Goal: Task Accomplishment & Management: Manage account settings

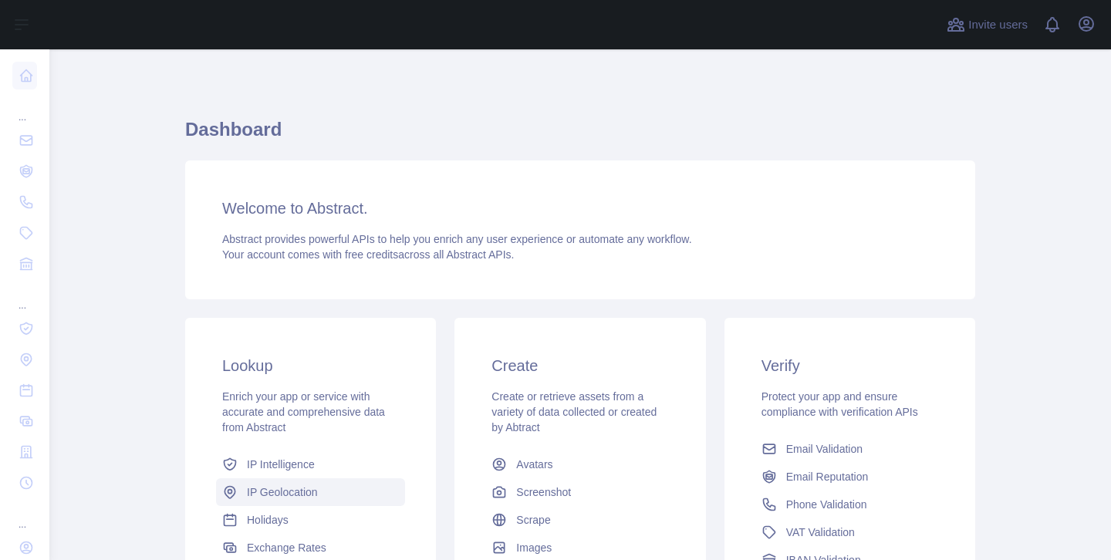
scroll to position [114, 0]
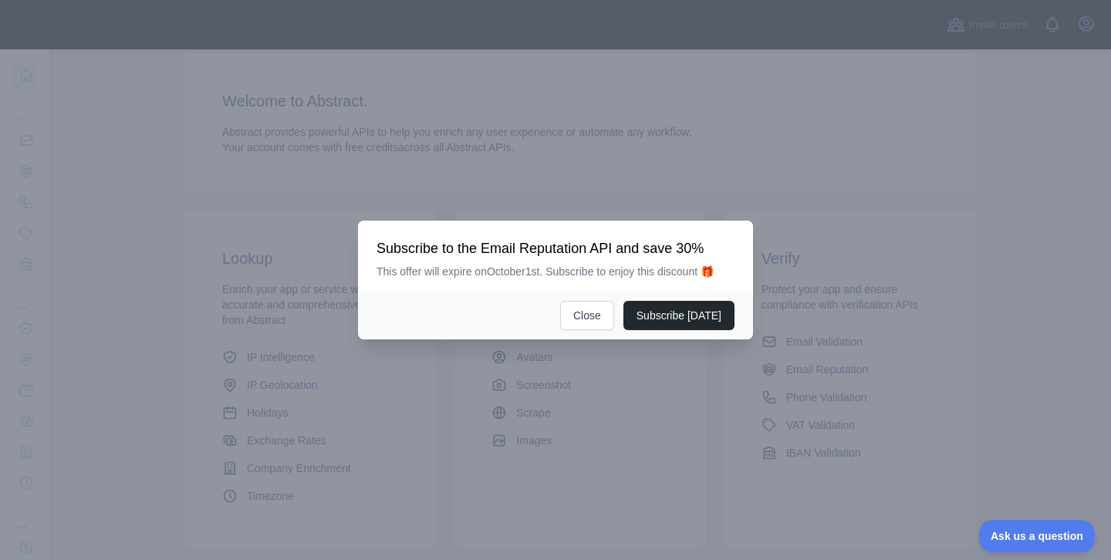
scroll to position [109, 0]
click at [577, 320] on button "Close" at bounding box center [587, 315] width 54 height 29
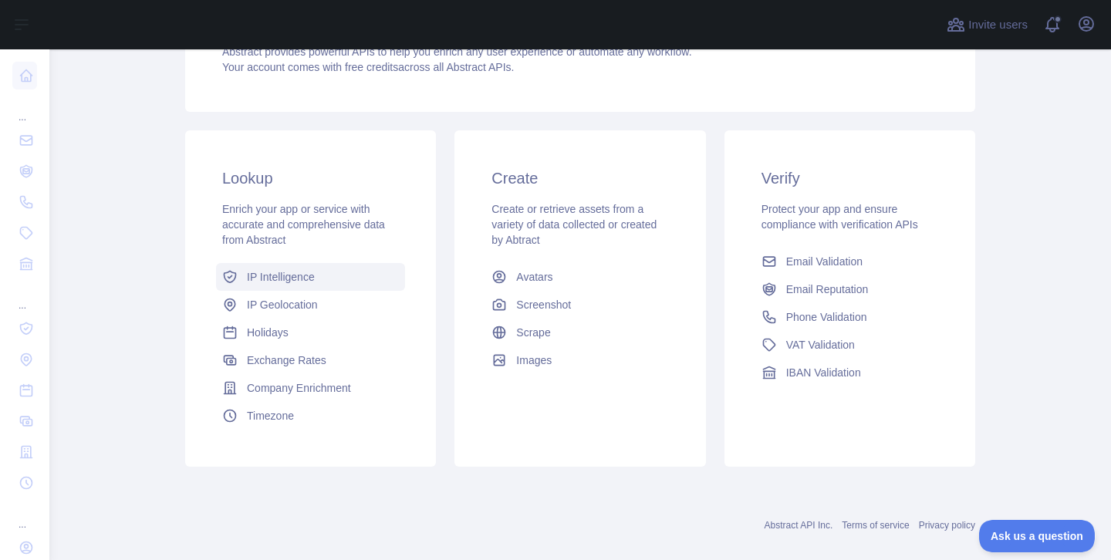
scroll to position [194, 0]
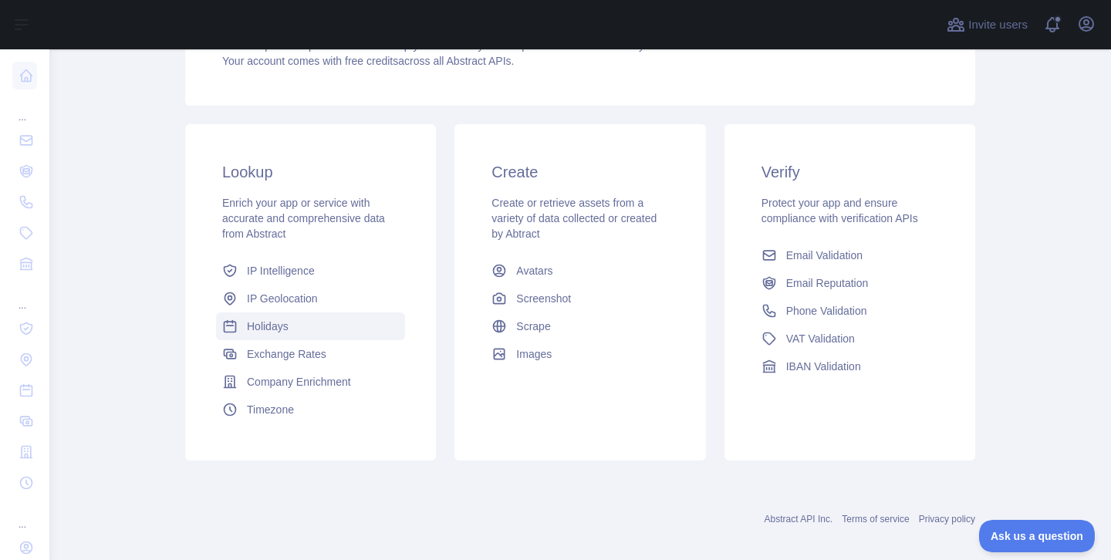
click at [360, 326] on link "Holidays" at bounding box center [310, 327] width 189 height 28
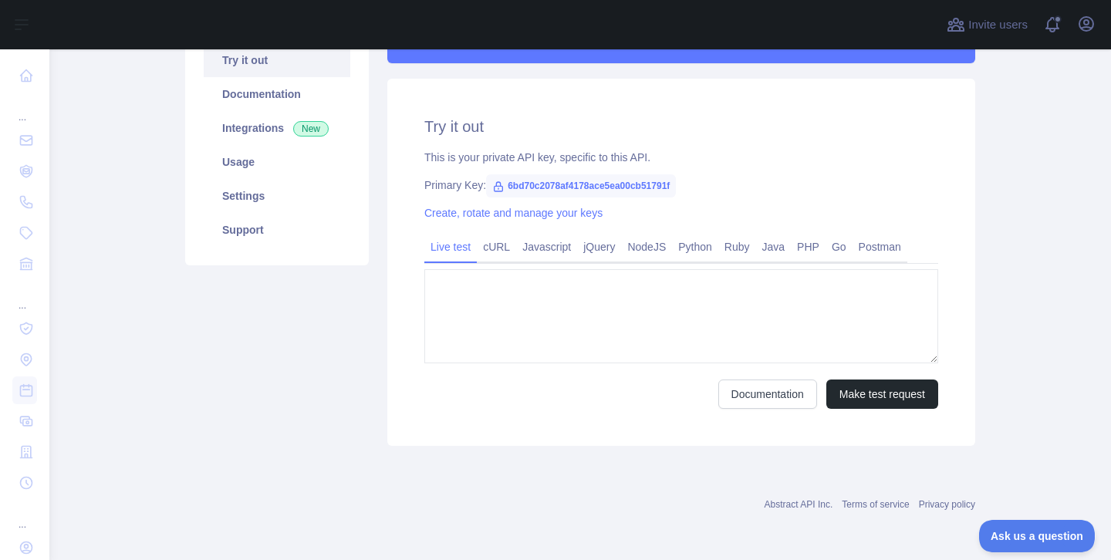
type textarea "**********"
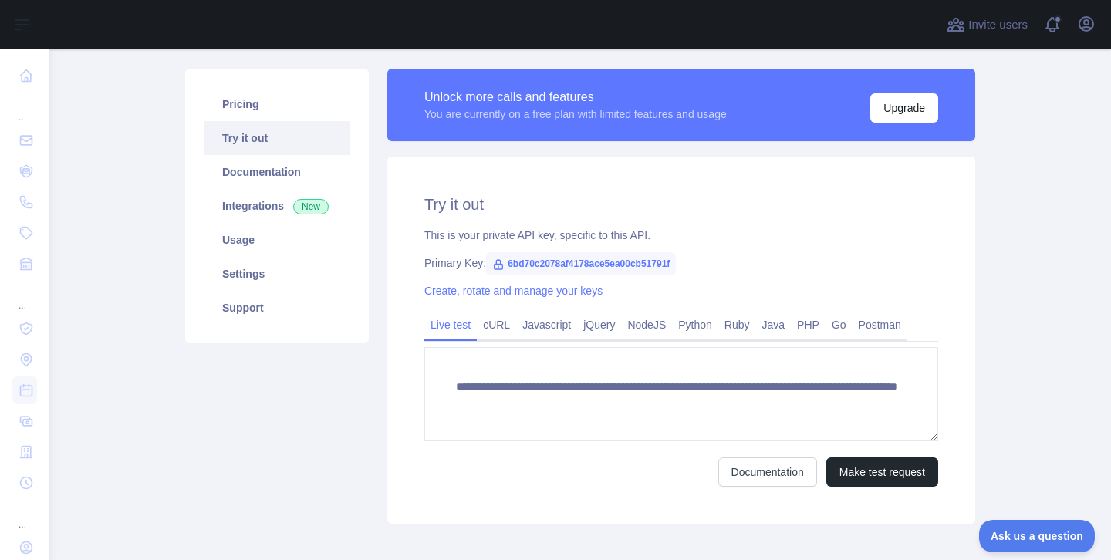
scroll to position [15, 0]
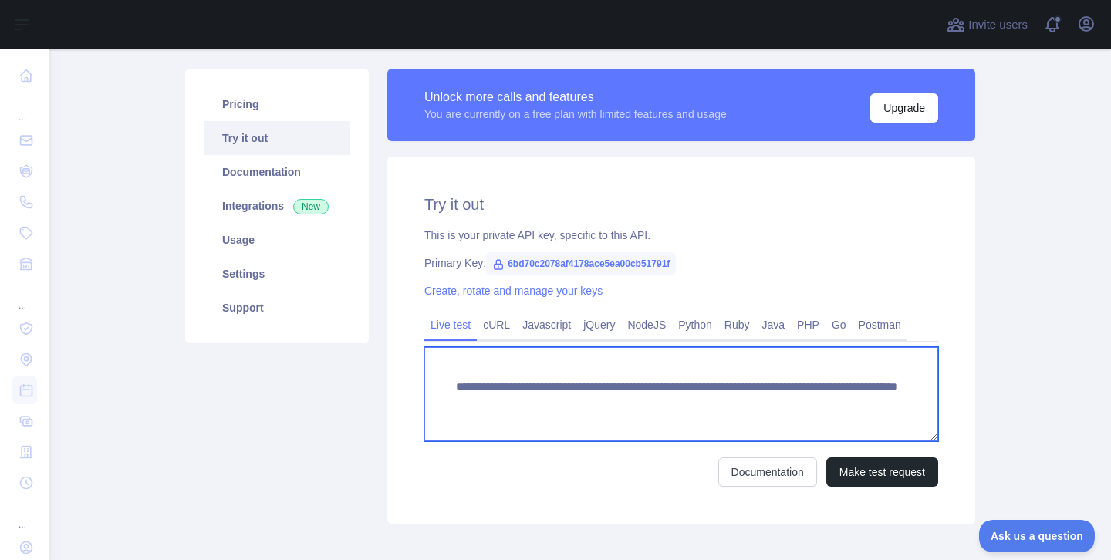
click at [757, 382] on textarea "**********" at bounding box center [681, 394] width 514 height 94
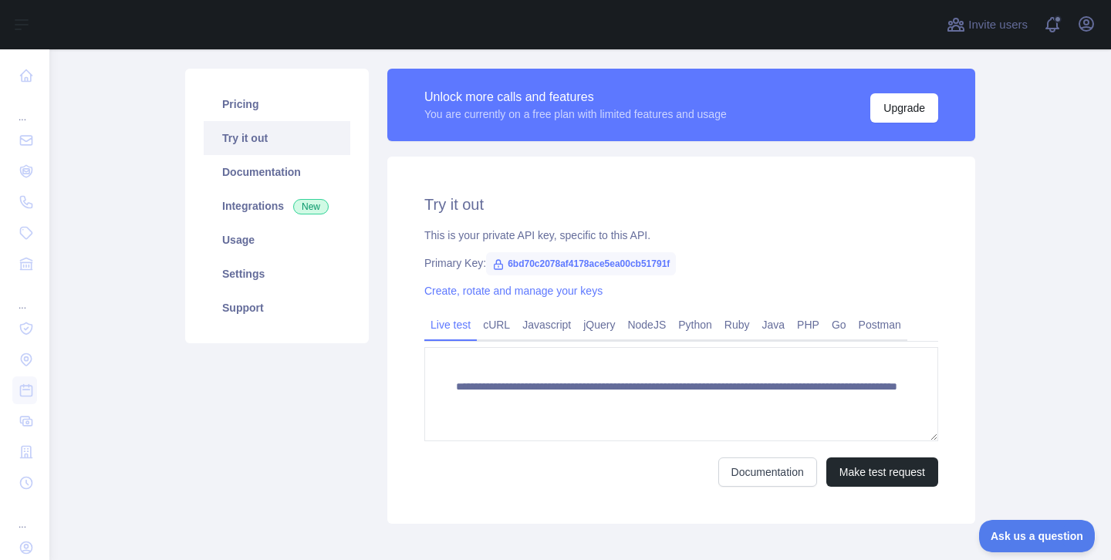
drag, startPoint x: 651, startPoint y: 321, endPoint x: 623, endPoint y: 363, distance: 50.7
click at [651, 321] on link "NodeJS" at bounding box center [646, 325] width 51 height 25
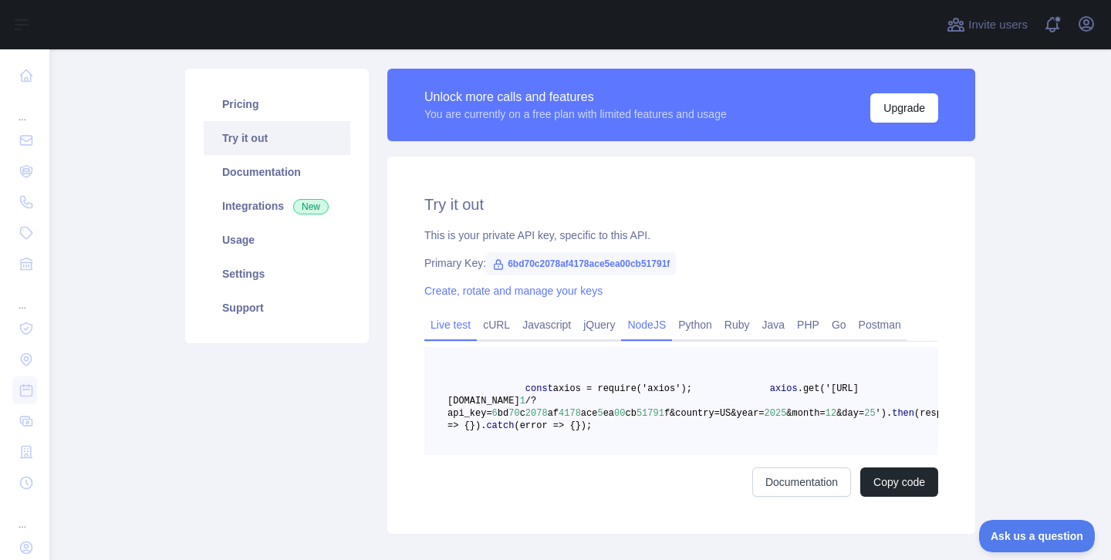
click at [471, 329] on link "Live test" at bounding box center [450, 325] width 52 height 25
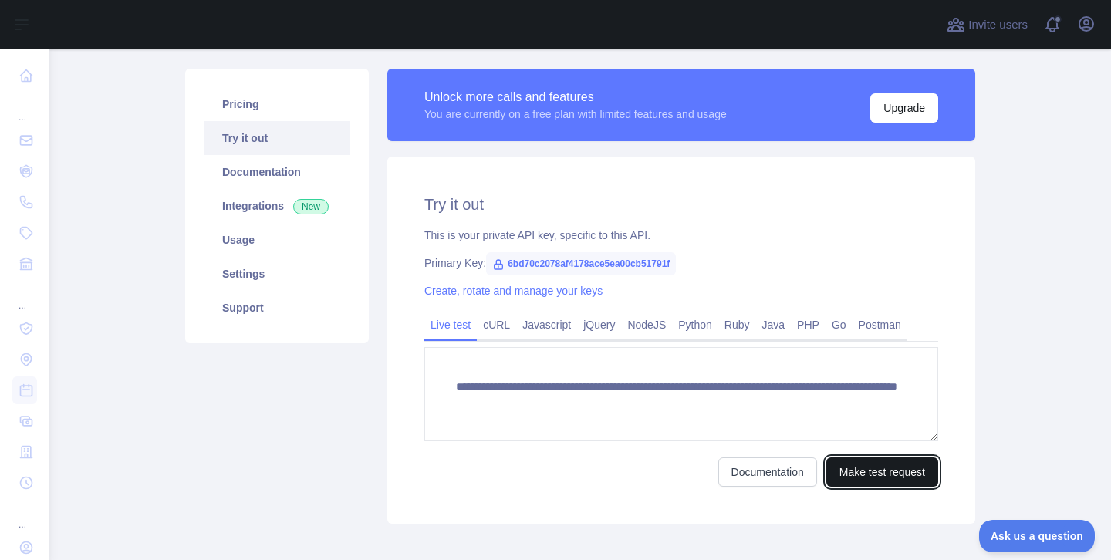
click at [900, 471] on button "Make test request" at bounding box center [882, 472] width 112 height 29
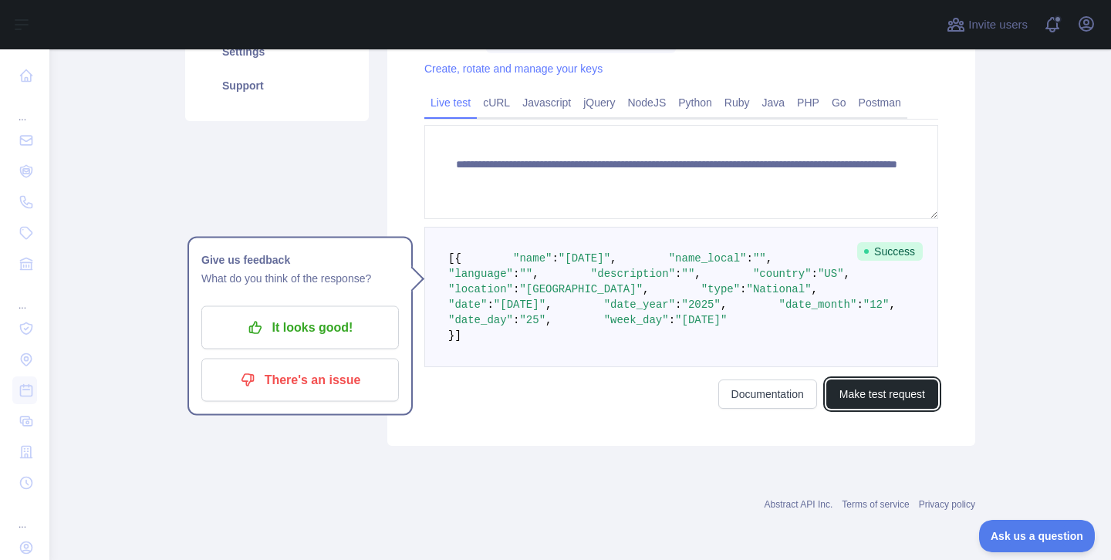
scroll to position [405, 0]
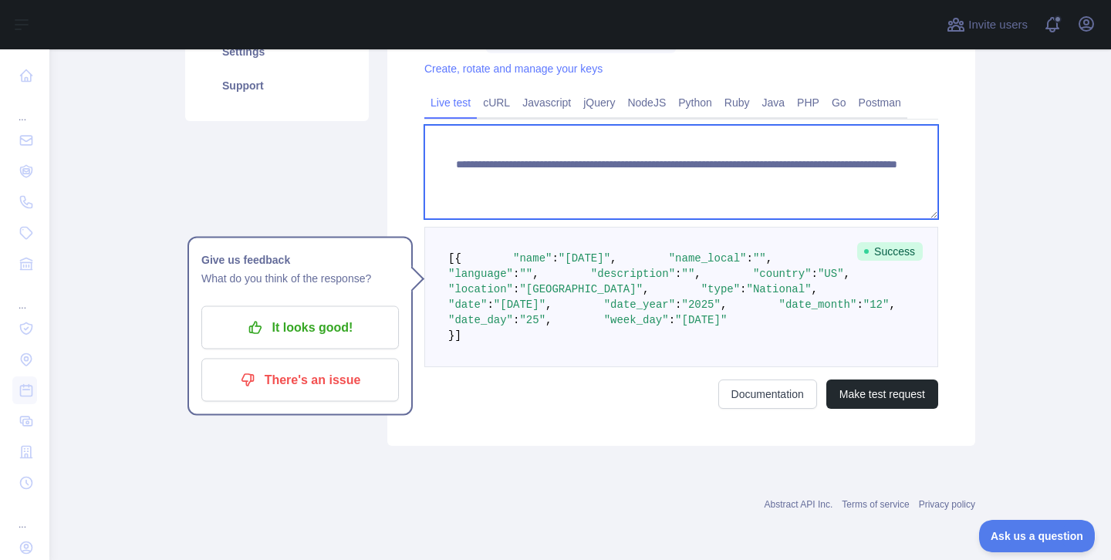
drag, startPoint x: 824, startPoint y: 146, endPoint x: 875, endPoint y: 164, distance: 53.9
click at [875, 164] on textarea "**********" at bounding box center [681, 172] width 514 height 94
type textarea "**********"
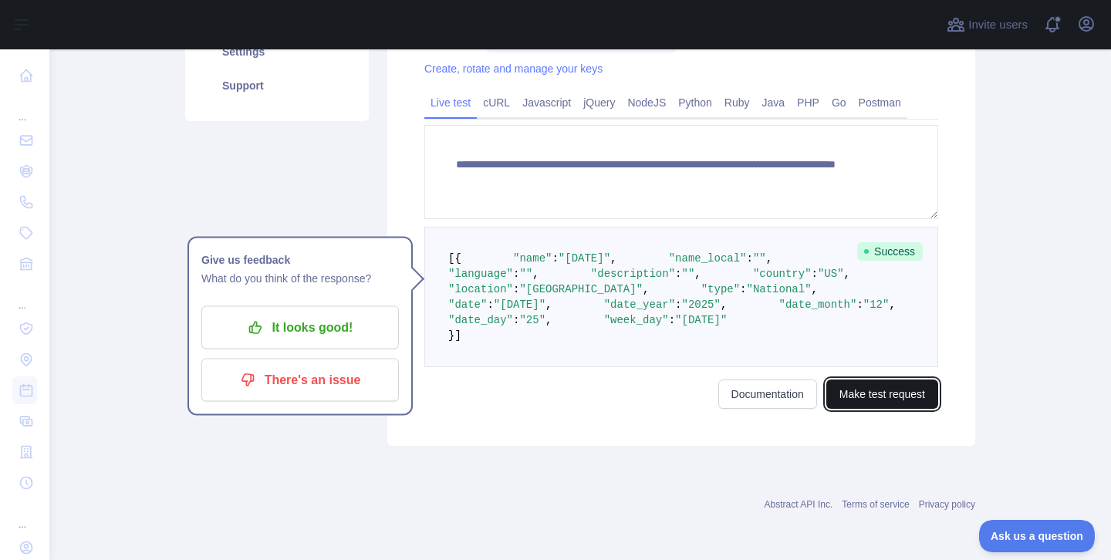
click at [890, 409] on button "Make test request" at bounding box center [882, 394] width 112 height 29
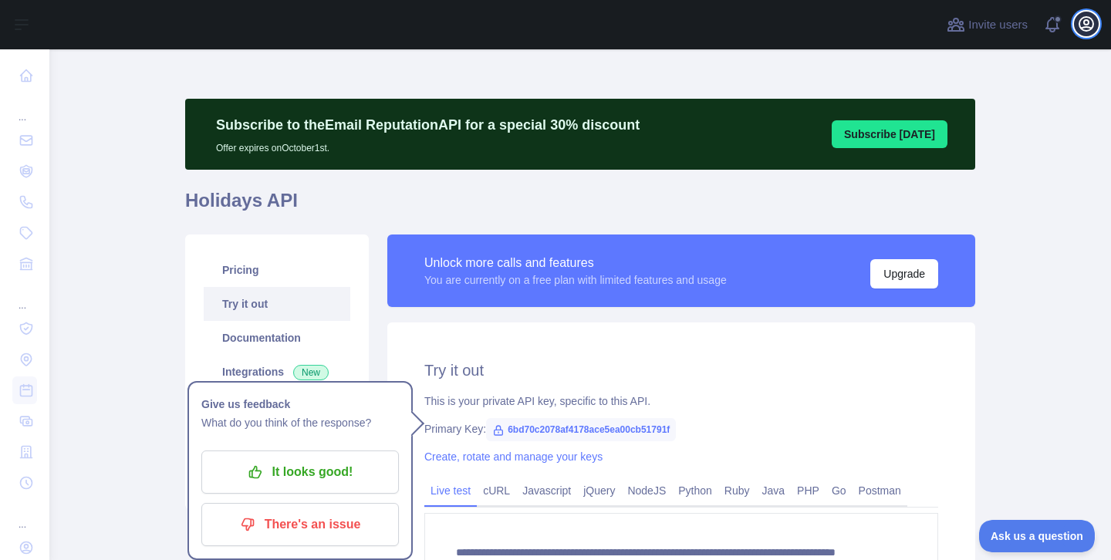
click at [1090, 26] on icon "button" at bounding box center [1086, 24] width 19 height 19
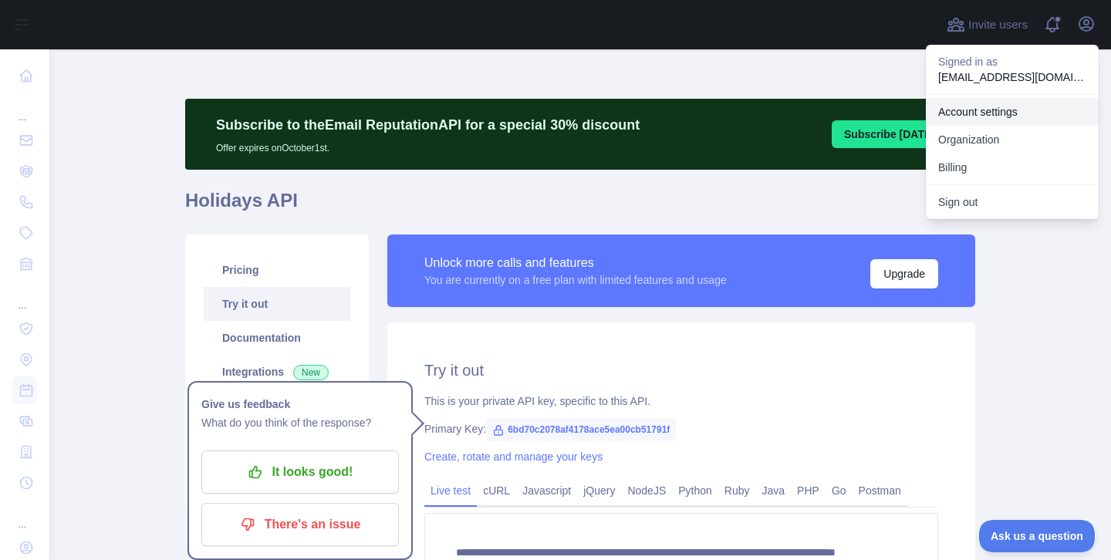
click at [993, 120] on link "Account settings" at bounding box center [1012, 112] width 173 height 28
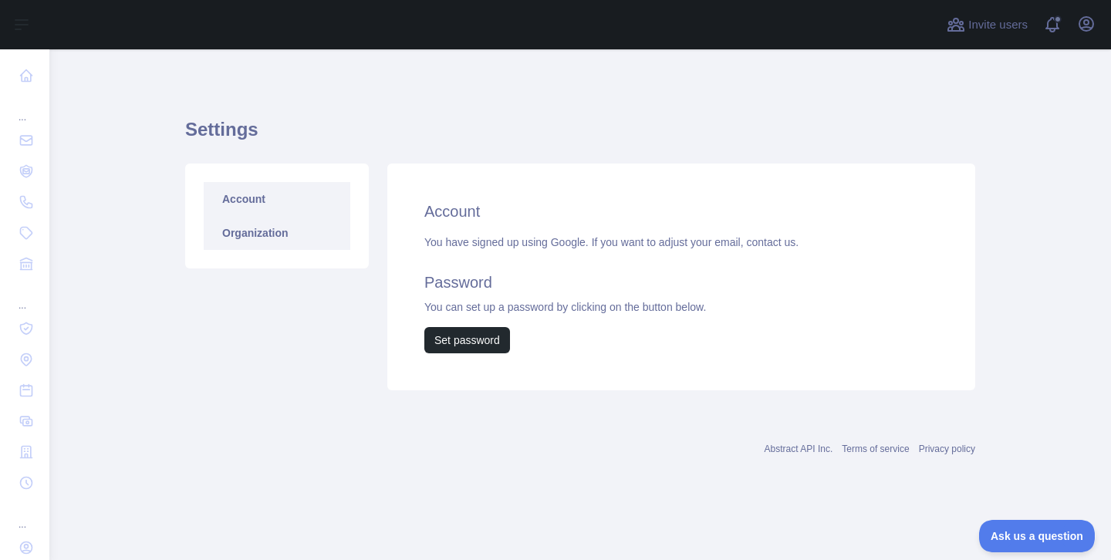
click at [313, 244] on link "Organization" at bounding box center [277, 233] width 147 height 34
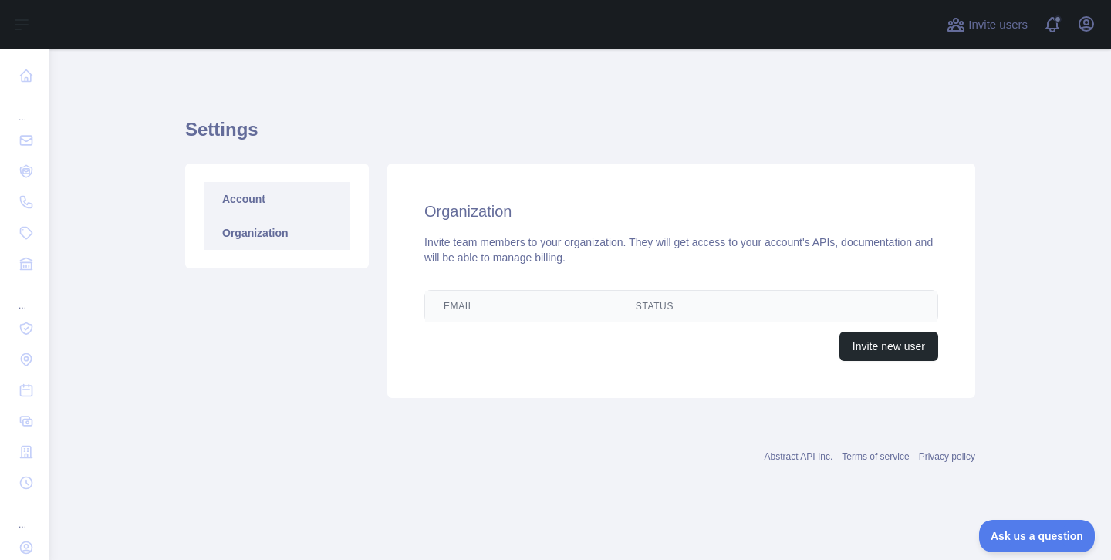
click at [314, 209] on link "Account" at bounding box center [277, 199] width 147 height 34
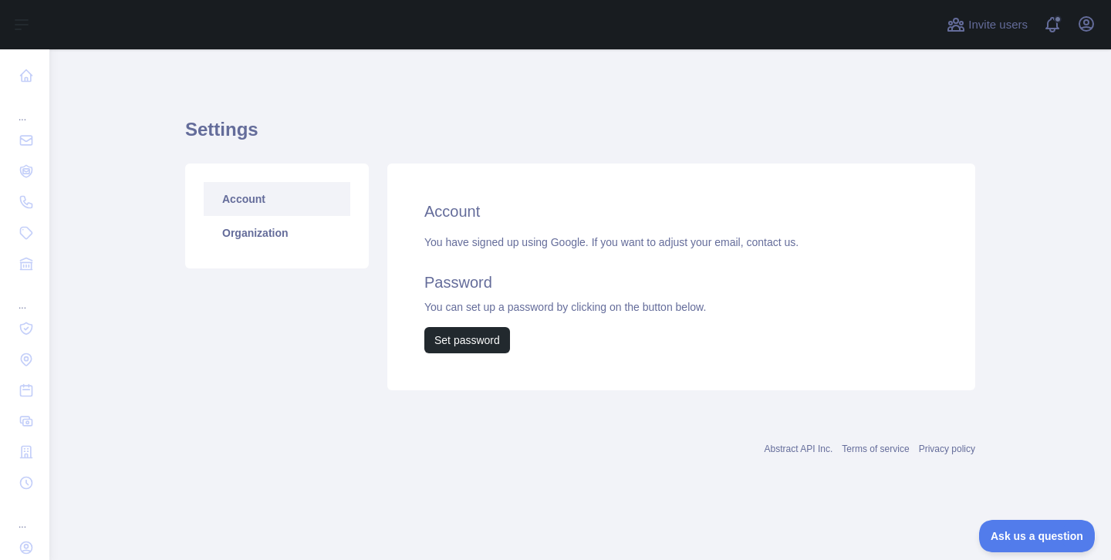
click at [485, 241] on div "You have signed up using Google. If you want to adjust your email, contact us. …" at bounding box center [681, 294] width 514 height 119
click at [328, 232] on link "Organization" at bounding box center [277, 233] width 147 height 34
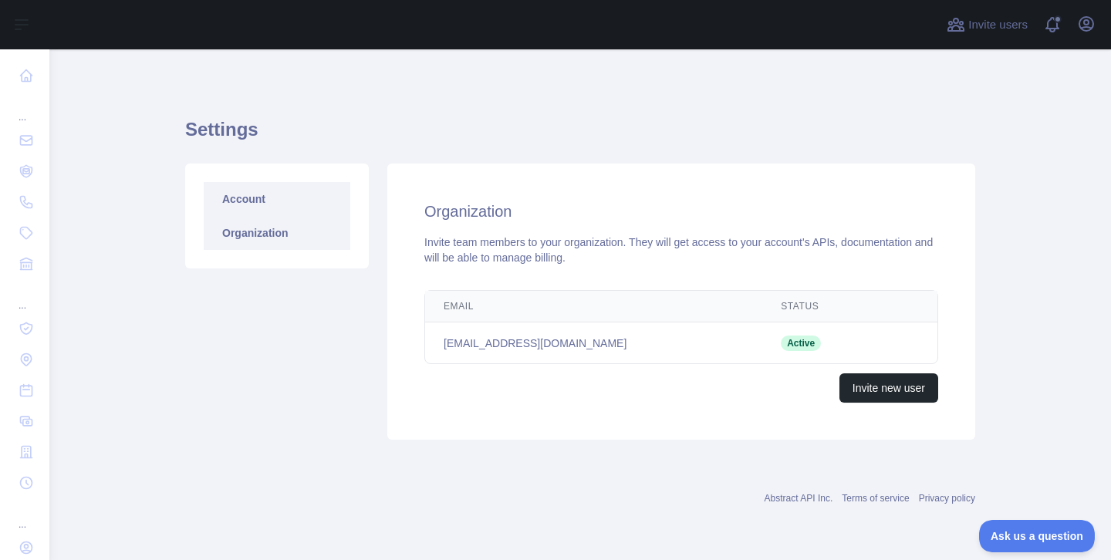
click at [340, 196] on link "Account" at bounding box center [277, 199] width 147 height 34
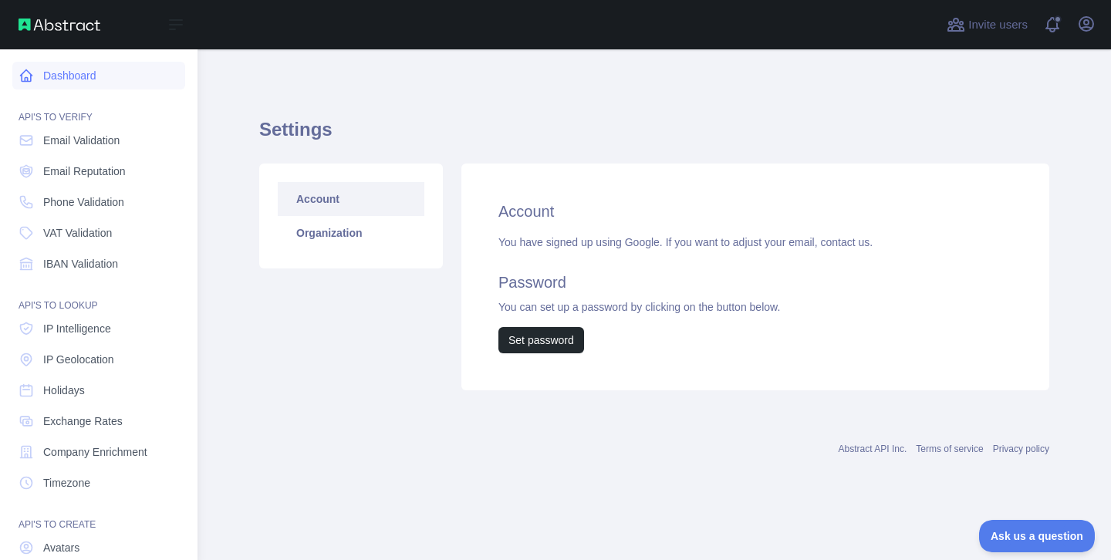
click at [142, 79] on link "Dashboard" at bounding box center [98, 76] width 173 height 28
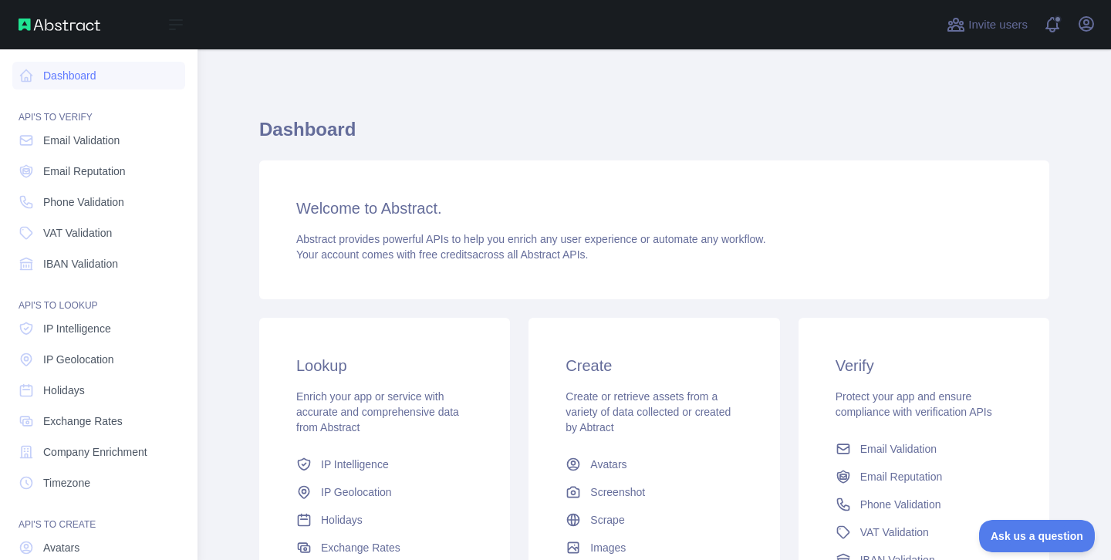
scroll to position [119, 0]
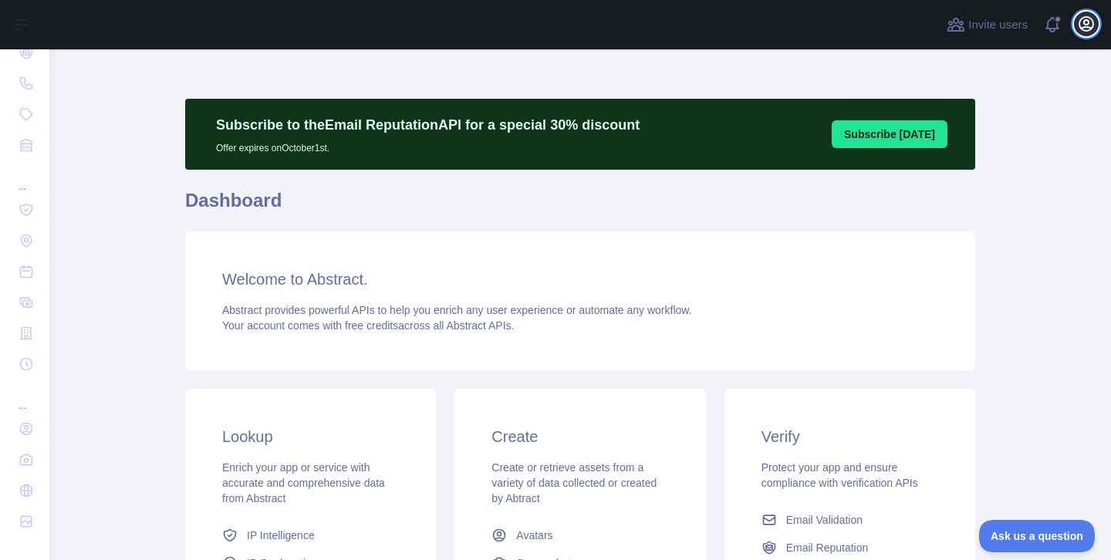
click at [1088, 27] on icon "button" at bounding box center [1087, 24] width 14 height 14
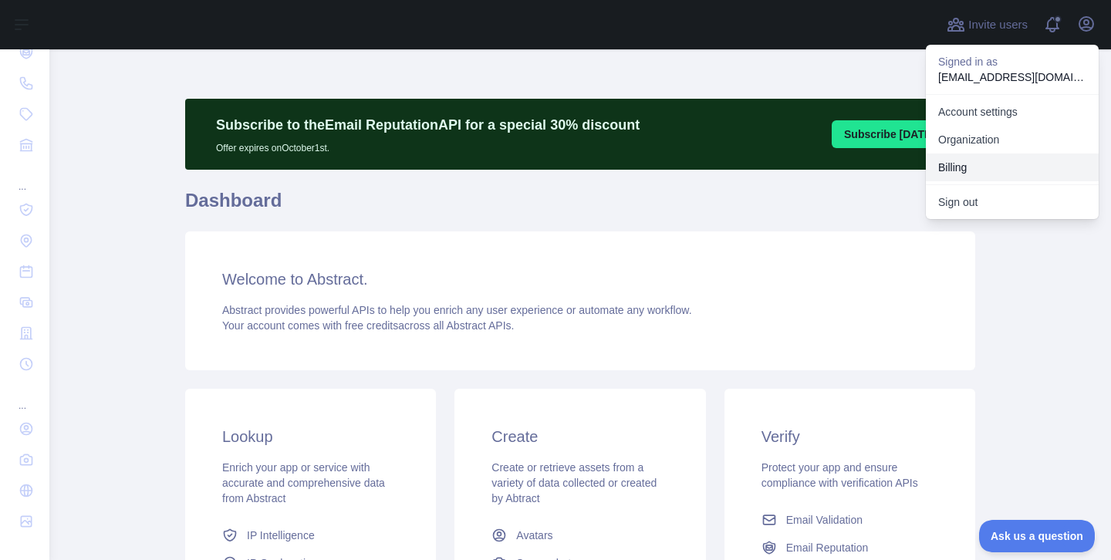
click at [971, 165] on button "Billing" at bounding box center [1012, 168] width 173 height 28
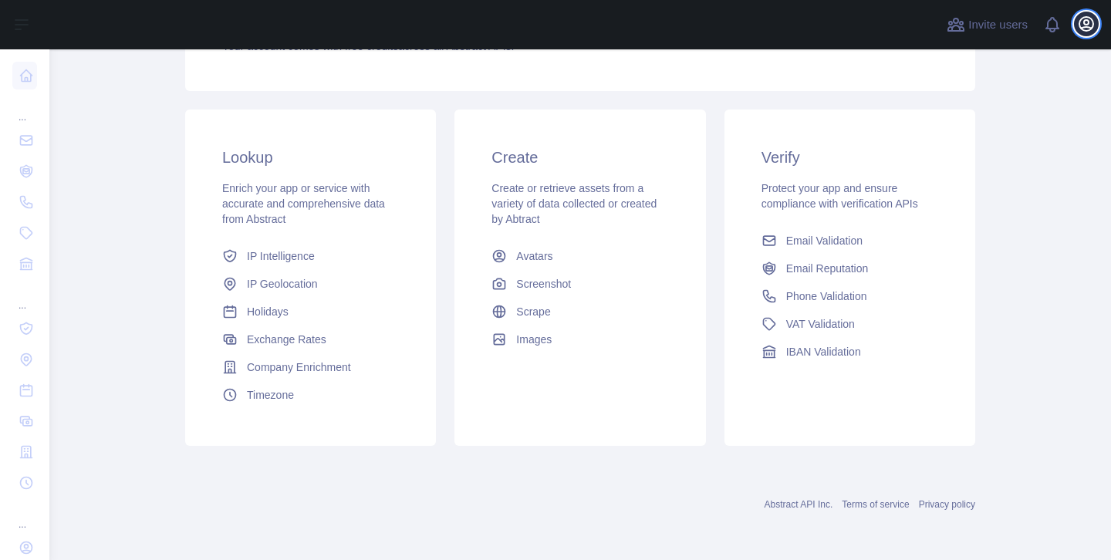
click at [1086, 30] on icon "button" at bounding box center [1087, 24] width 14 height 14
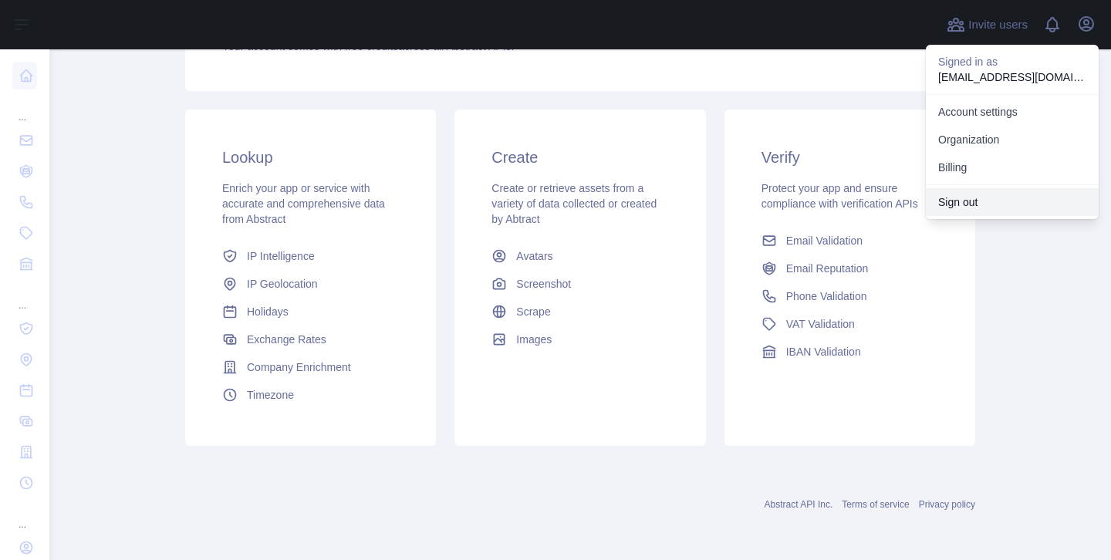
click at [1008, 190] on button "Sign out" at bounding box center [1012, 202] width 173 height 28
